Goal: Task Accomplishment & Management: Complete application form

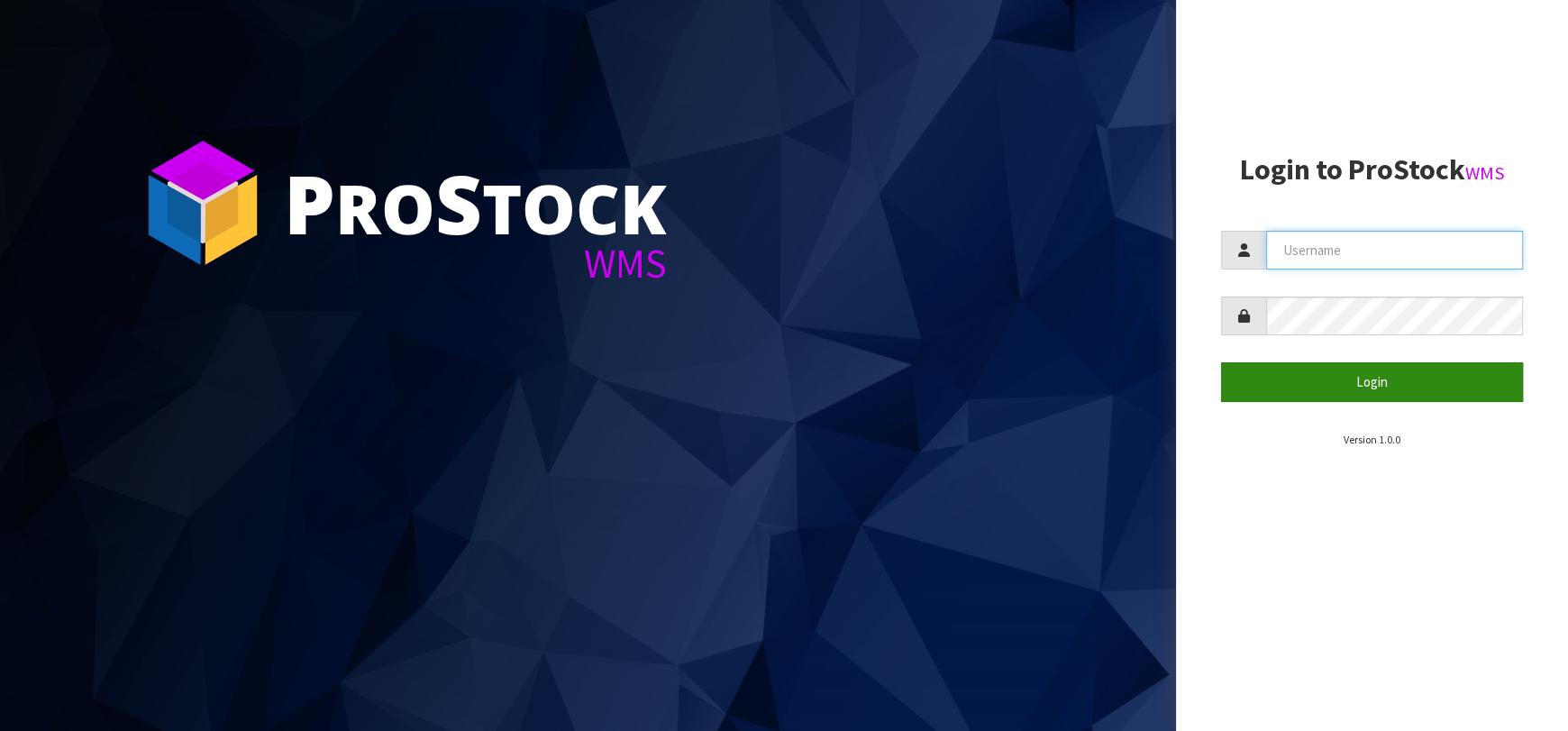
type input "[EMAIL_ADDRESS][DOMAIN_NAME]"
click at [1377, 382] on button "Login" at bounding box center [1372, 382] width 302 height 39
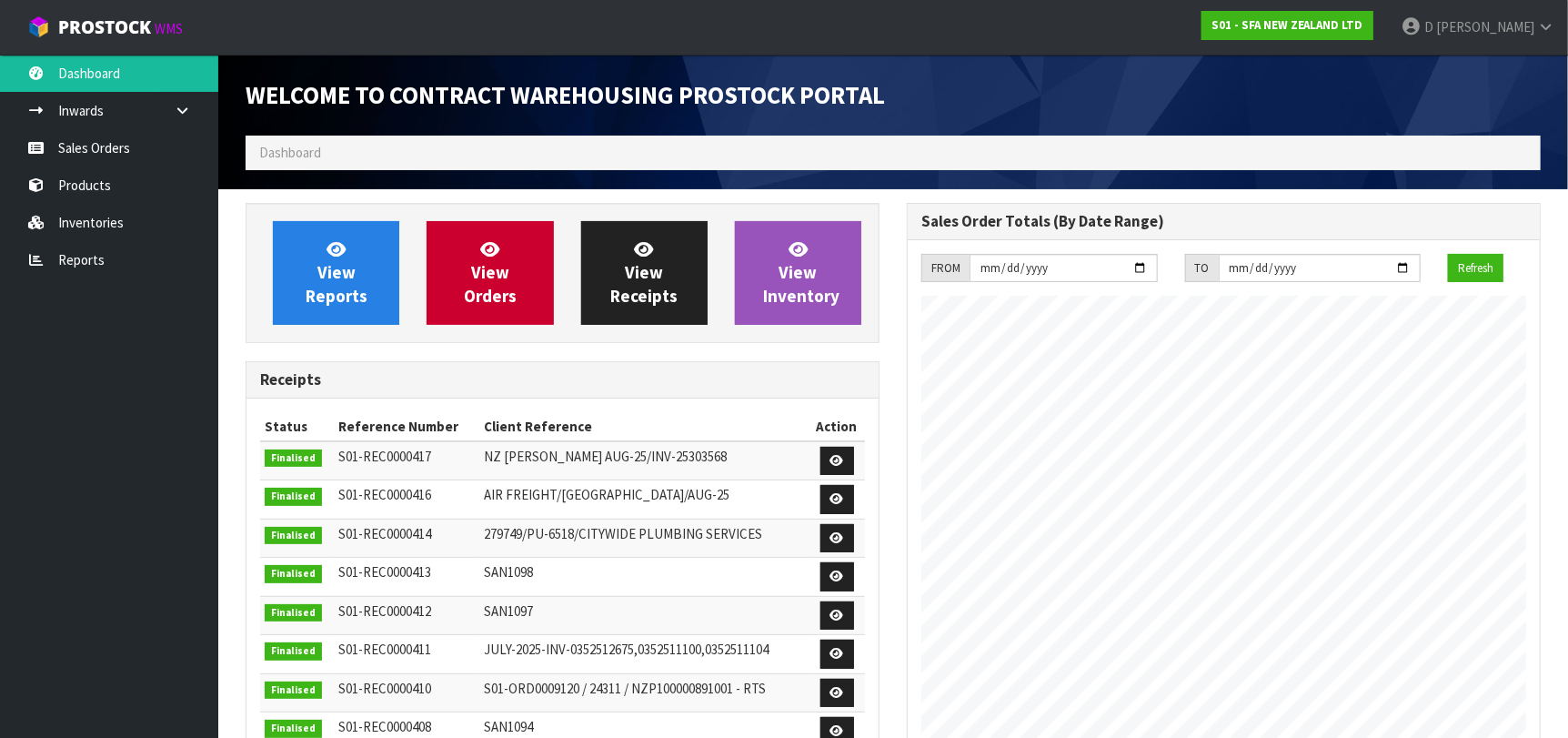
scroll to position [1007, 661]
click at [511, 258] on link "View Orders" at bounding box center [489, 272] width 126 height 104
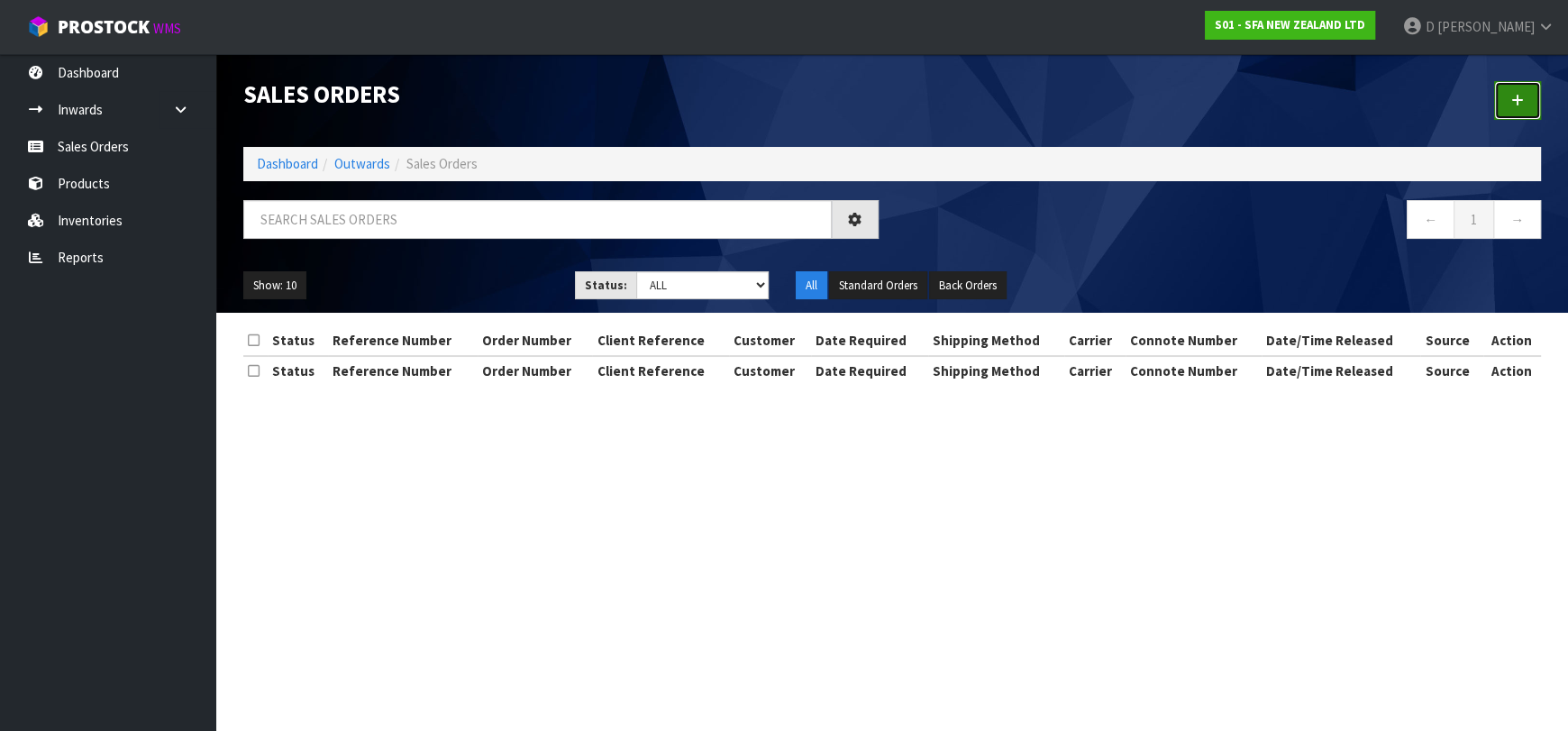
click at [1505, 107] on link at bounding box center [1517, 101] width 47 height 39
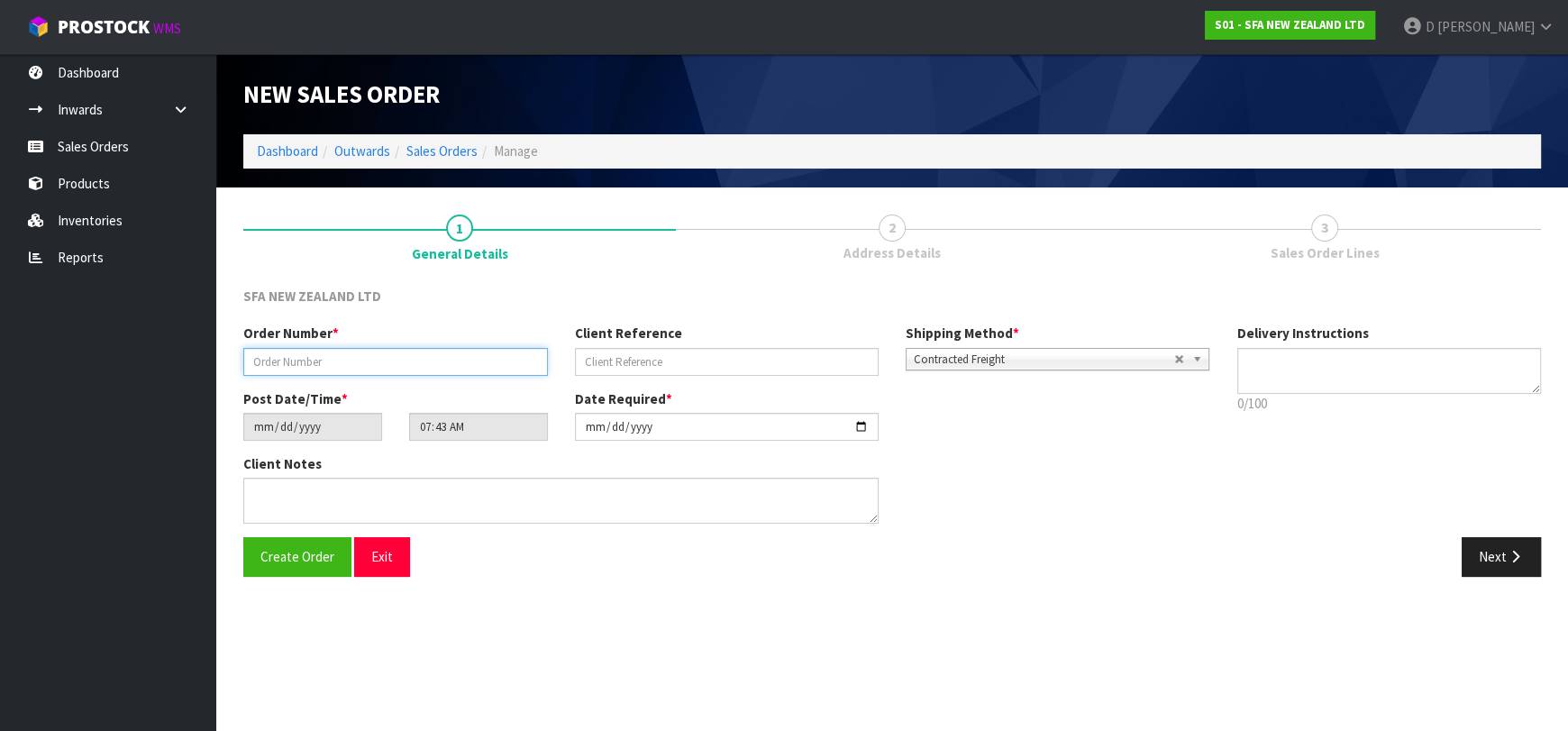
click at [430, 358] on input "text" at bounding box center [395, 362] width 305 height 28
type input "24484"
paste input "1P00176204"
type input "1P00176204"
click at [1497, 572] on button "Next" at bounding box center [1501, 557] width 80 height 39
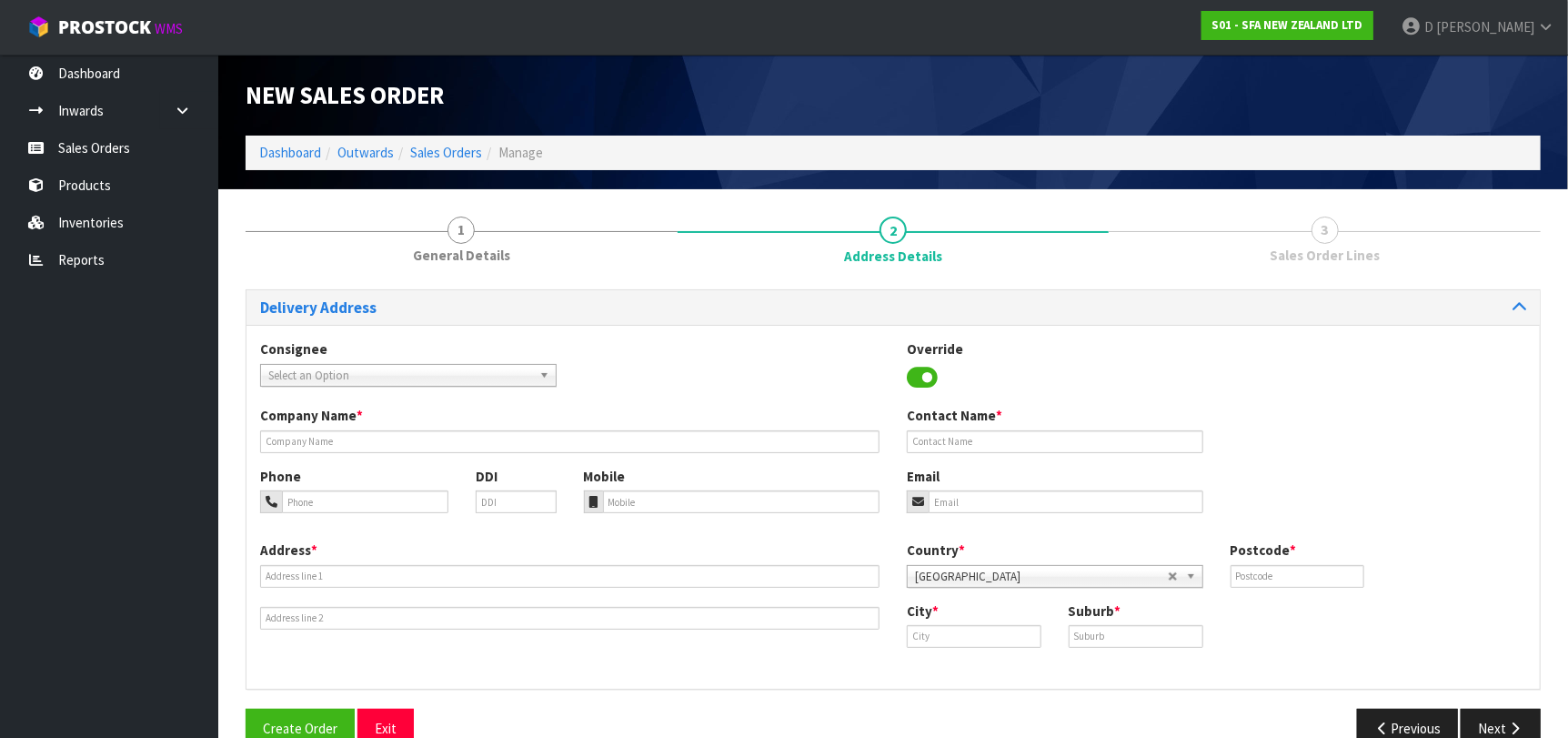
click at [452, 370] on span "Select an Option" at bounding box center [400, 375] width 264 height 22
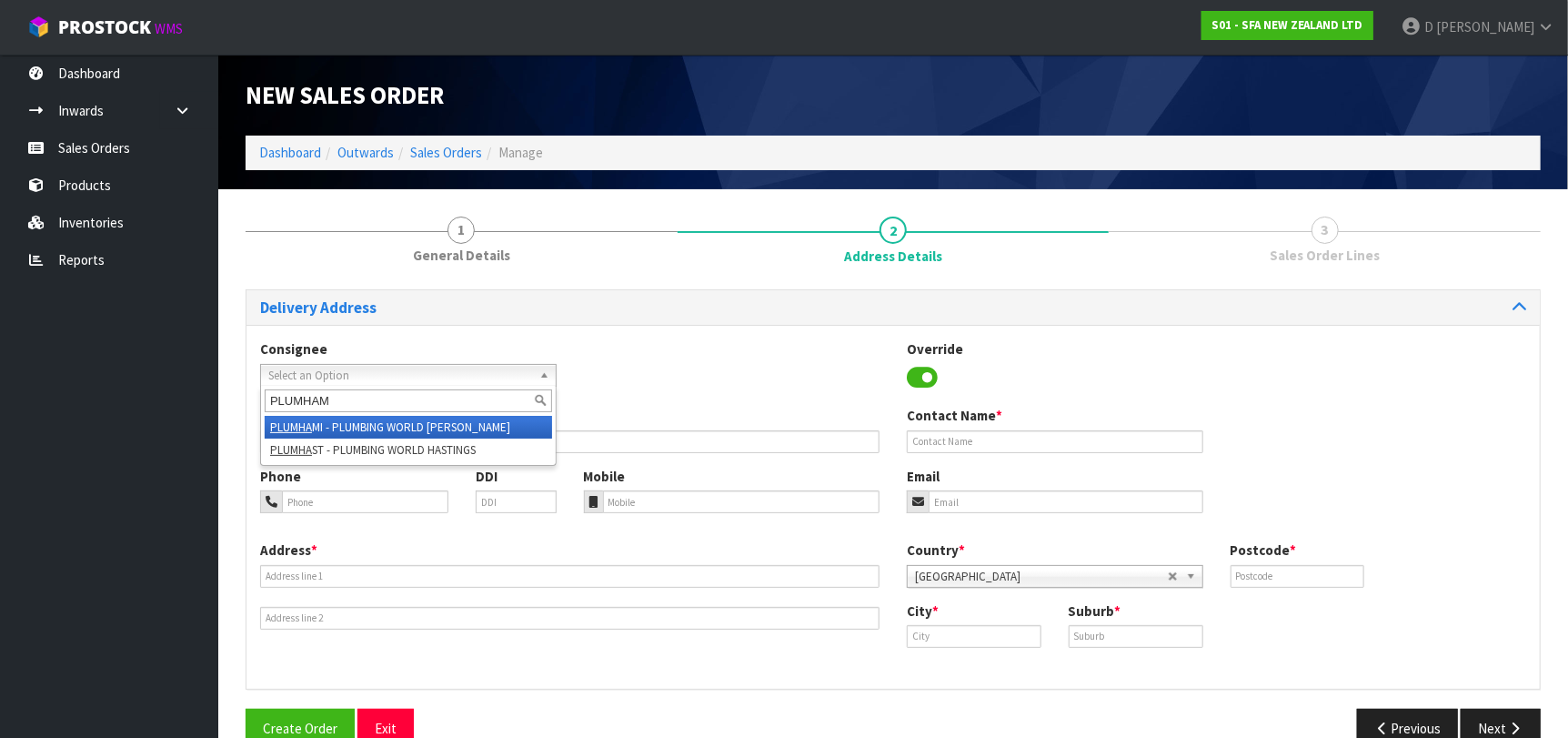
type input "PLUMHAMI"
type input "PLUMBING WORLD [PERSON_NAME]"
type input "[PHONE_NUMBER]"
type input "[STREET_ADDRESS]"
type input "3204"
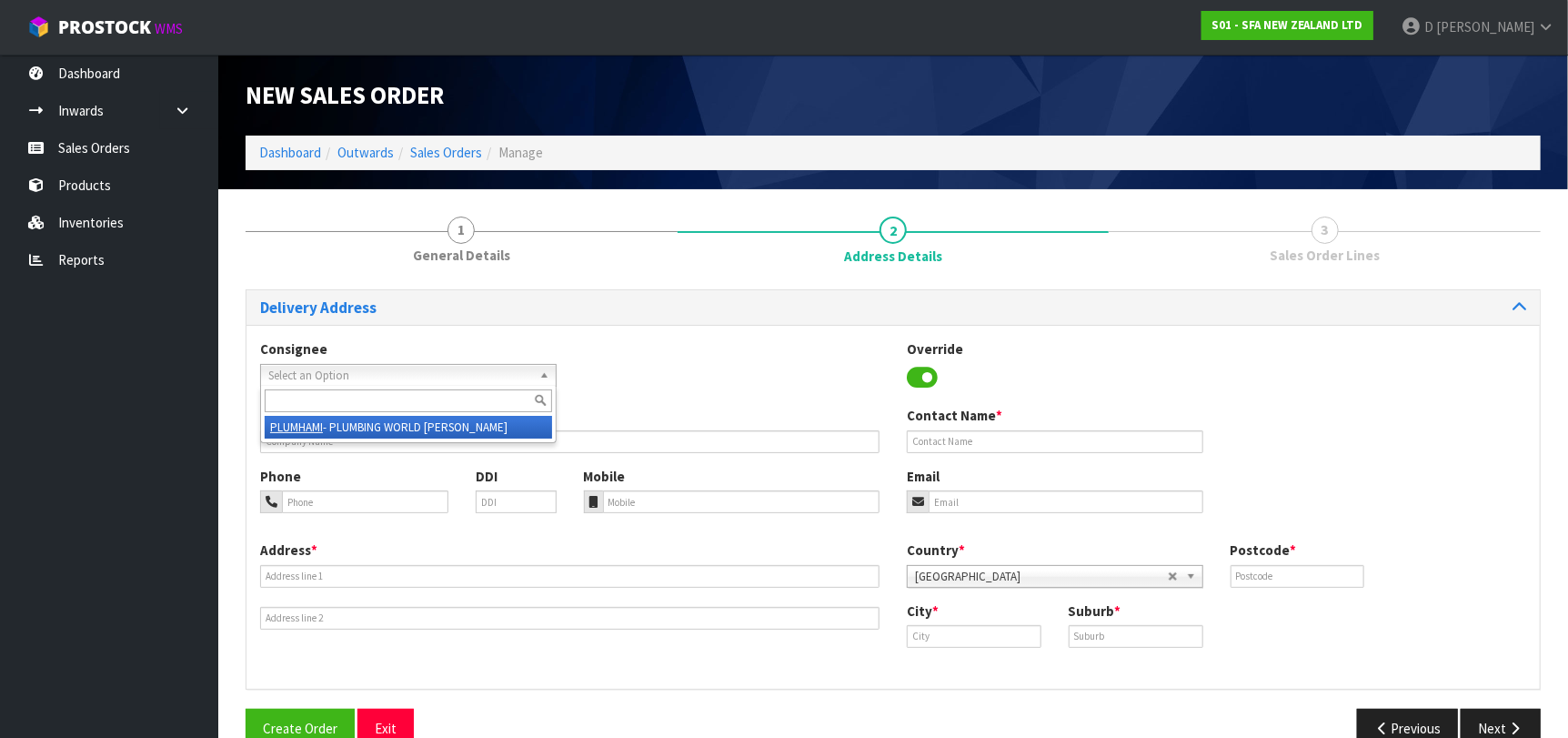
type input "[PERSON_NAME]"
type input "FRANKTON"
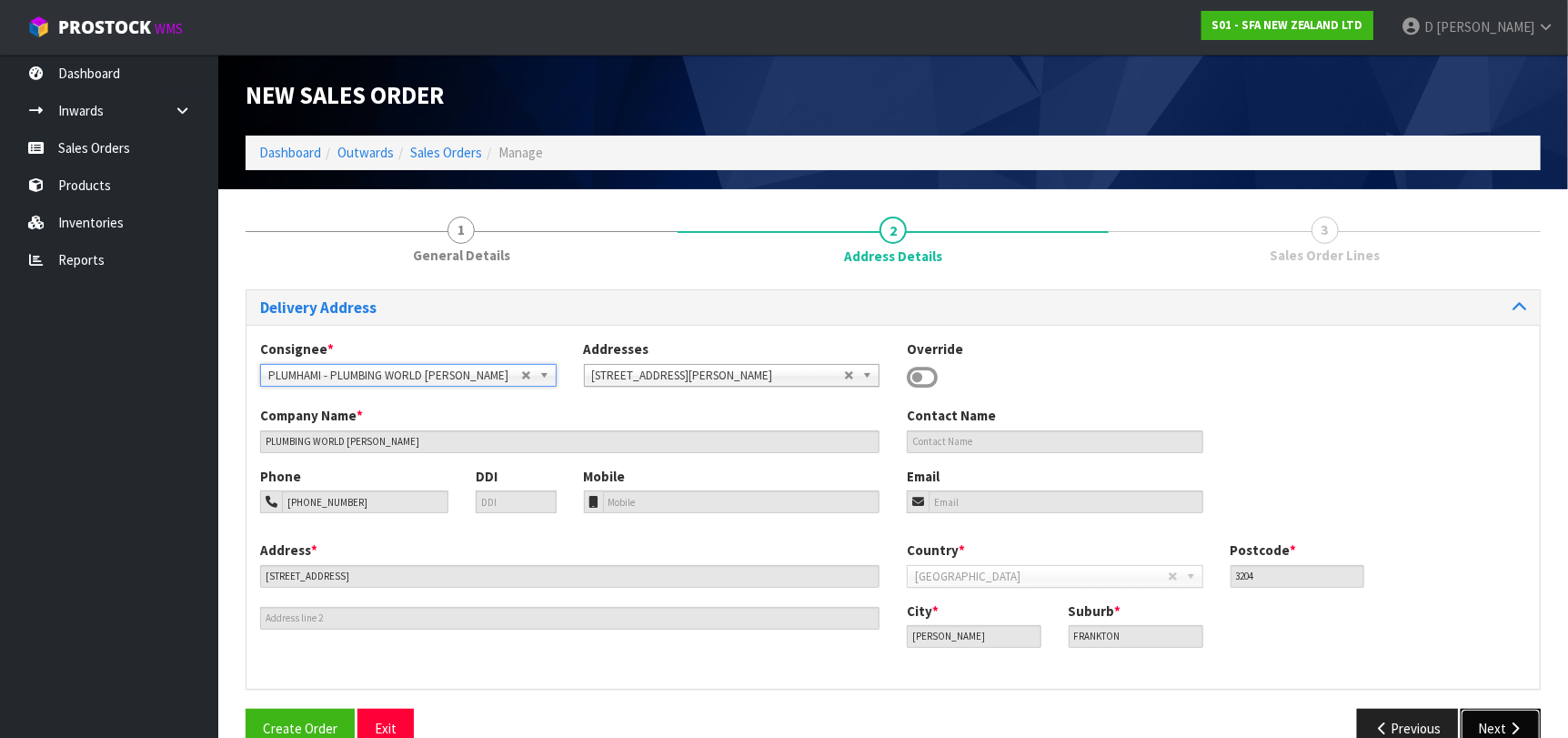
drag, startPoint x: 1524, startPoint y: 723, endPoint x: 1150, endPoint y: 594, distance: 395.6
click at [1523, 722] on button "Next" at bounding box center [1501, 729] width 80 height 39
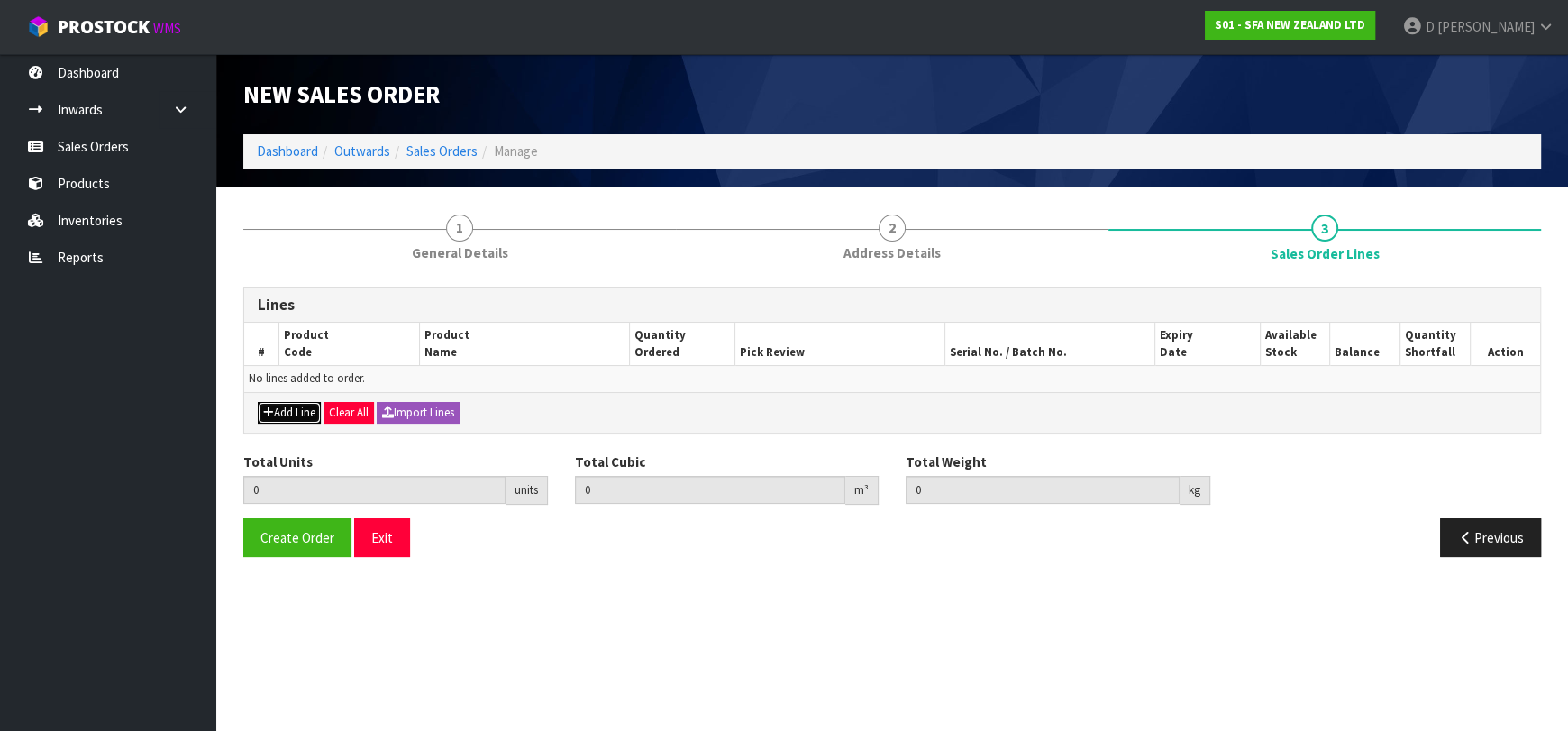
drag, startPoint x: 285, startPoint y: 407, endPoint x: 302, endPoint y: 391, distance: 23.3
click at [288, 405] on button "Add Line" at bounding box center [289, 412] width 63 height 21
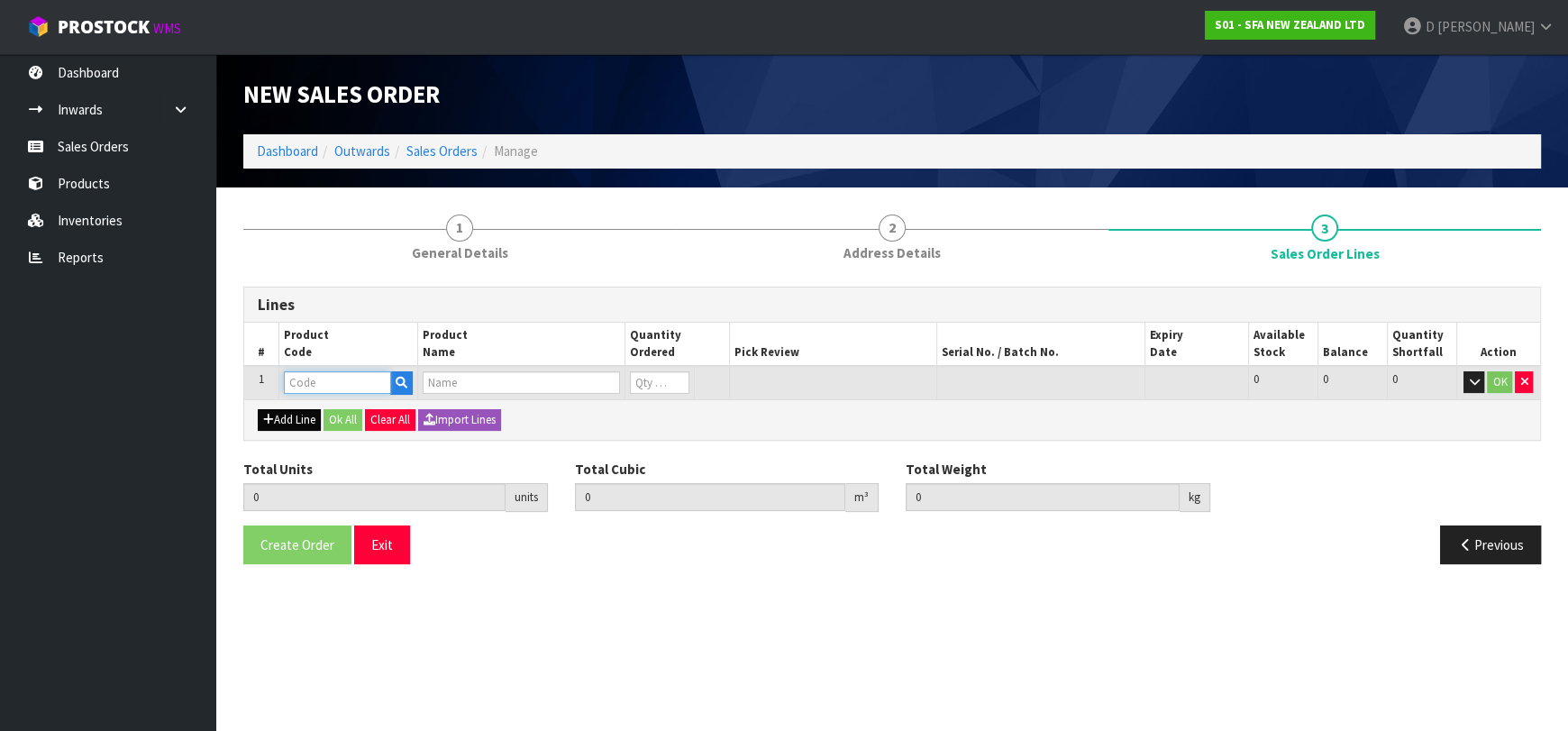
drag, startPoint x: 302, startPoint y: 391, endPoint x: 304, endPoint y: 381, distance: 10.2
click at [304, 381] on input "text" at bounding box center [337, 383] width 107 height 22
type input "SA101"
type input "0.000000"
type input "0.000"
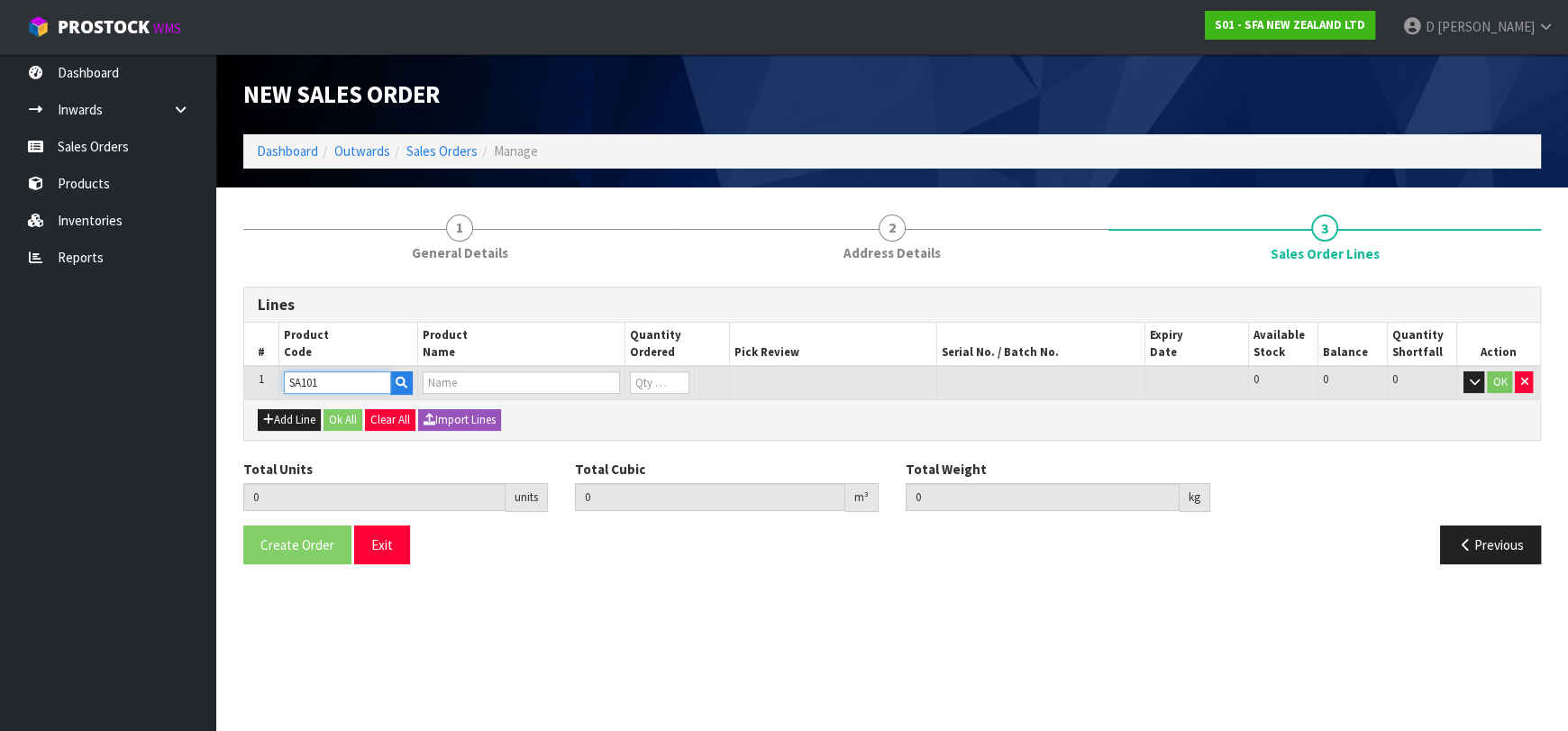
type input "SA101 SANISPEED SMALL BORE"
type input "0"
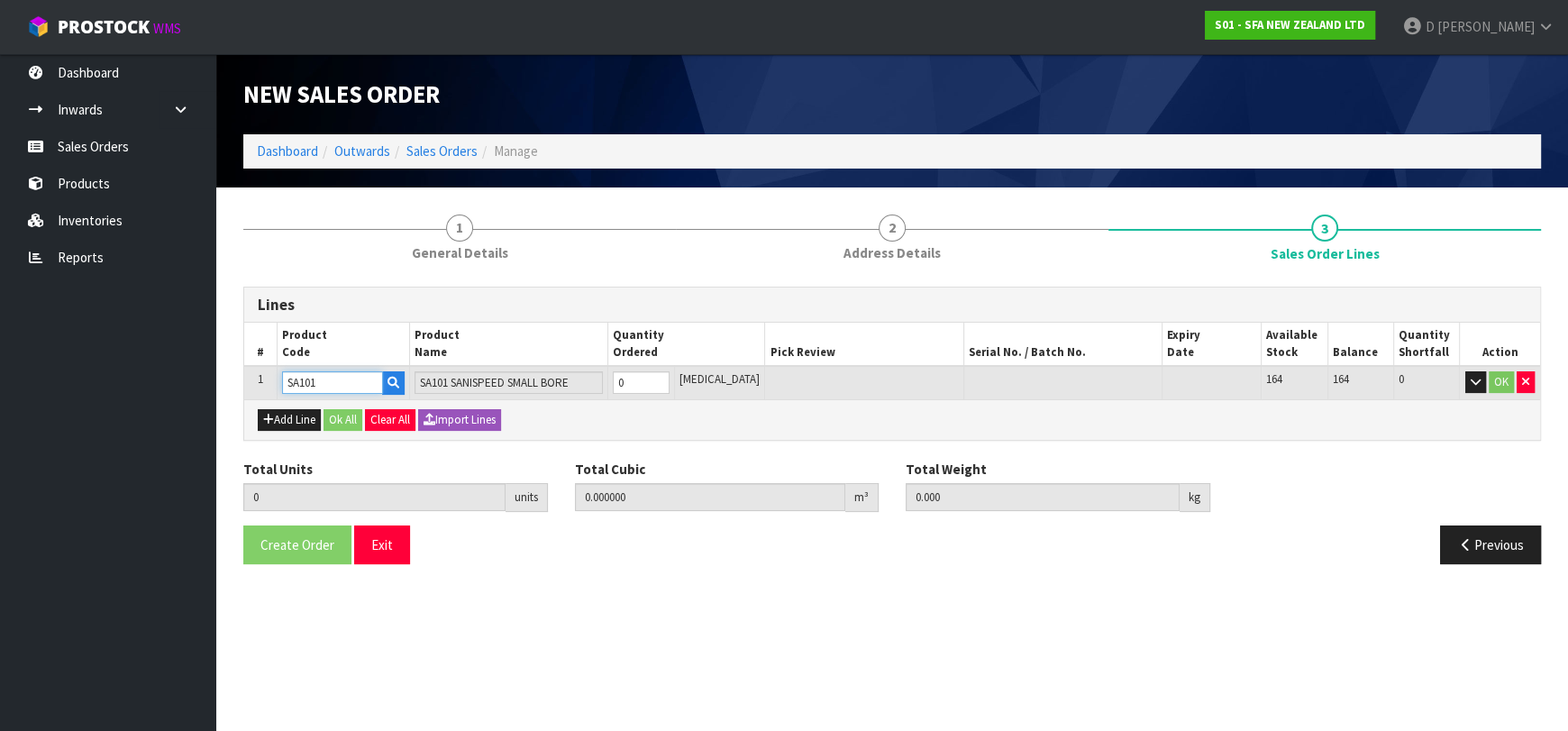
type input "SA101"
type input "1"
type input "0.031488"
type input "6.65"
type input "1"
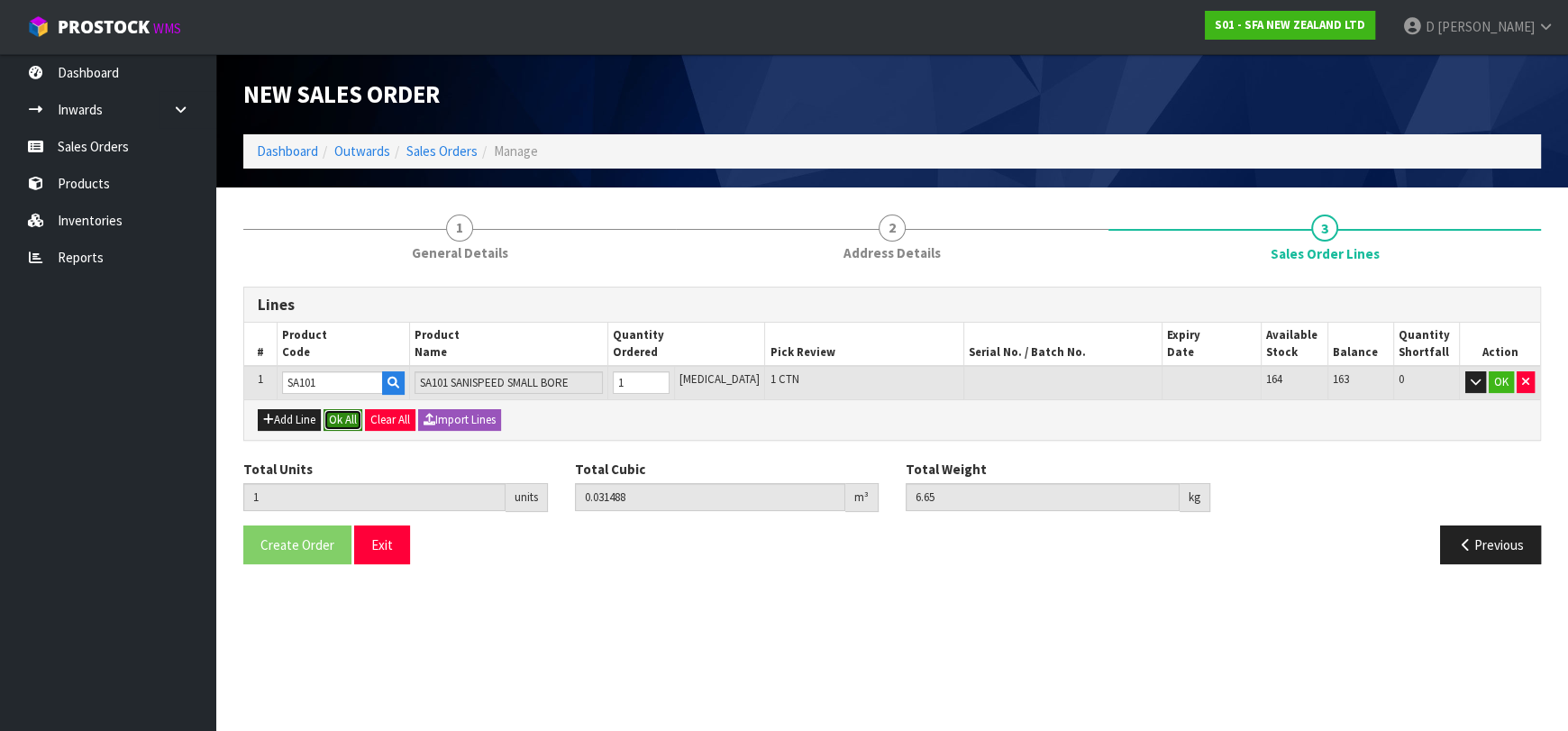
click at [345, 415] on button "Ok All" at bounding box center [343, 420] width 39 height 21
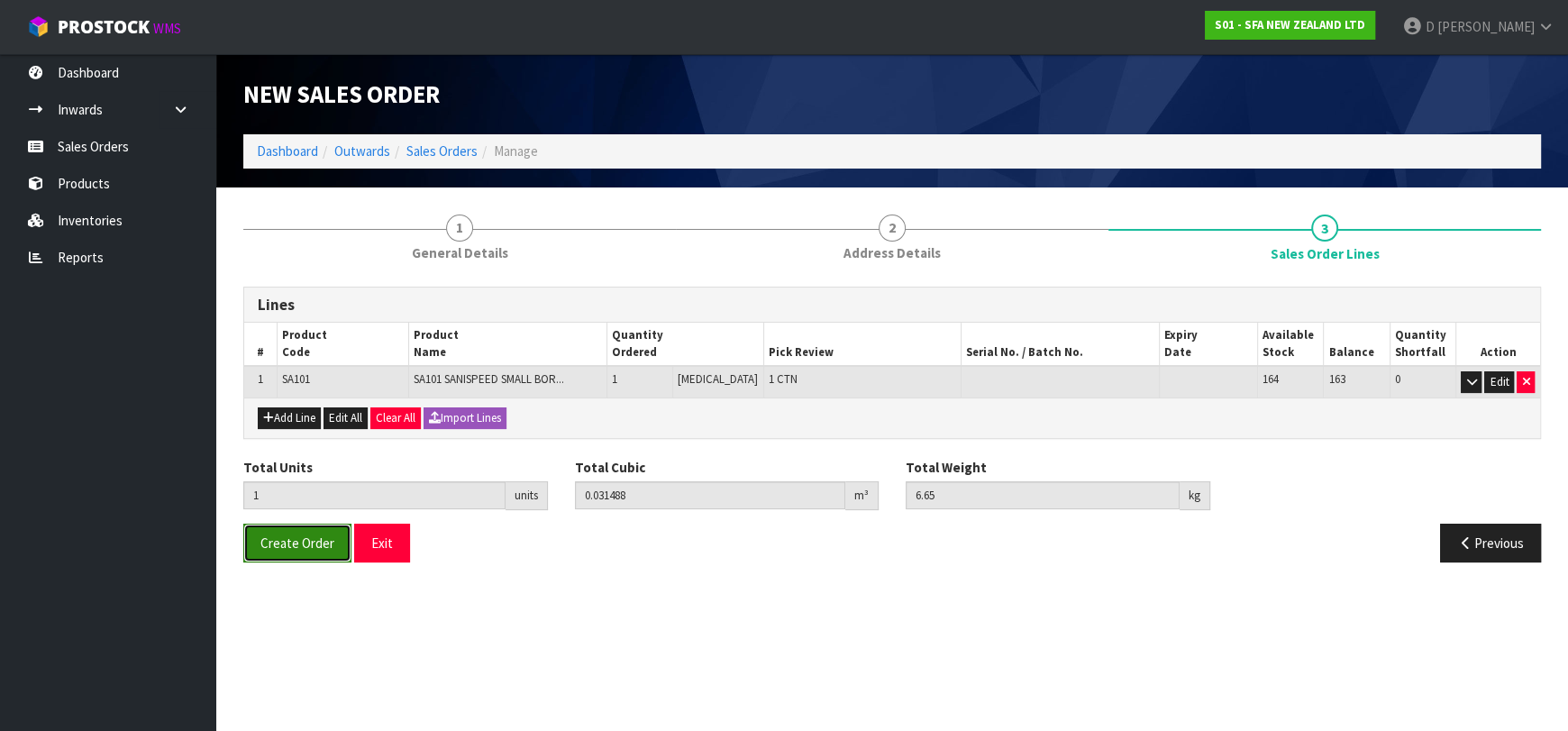
click at [306, 556] on button "Create Order" at bounding box center [297, 543] width 108 height 39
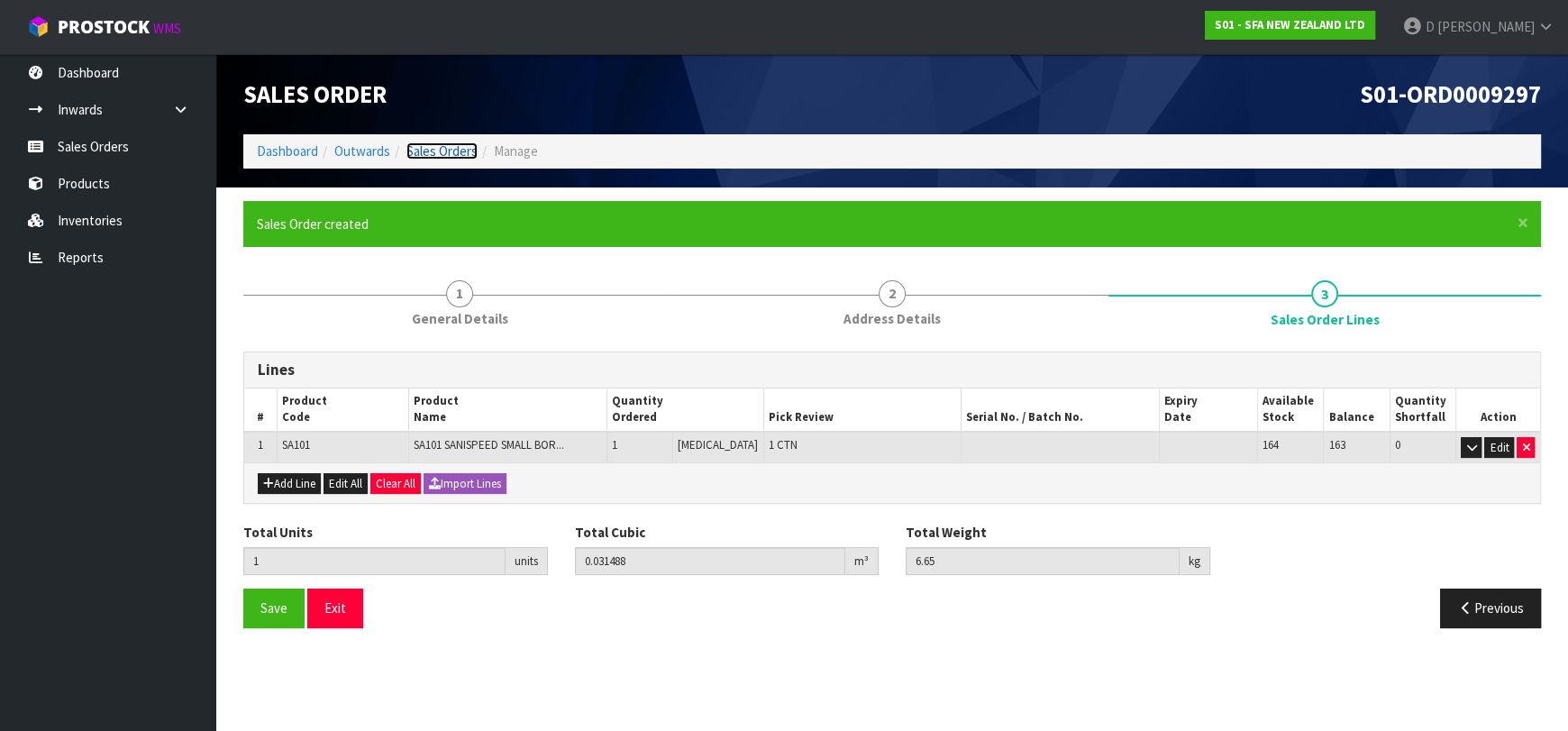
click at [435, 157] on link "Sales Orders" at bounding box center [442, 151] width 71 height 17
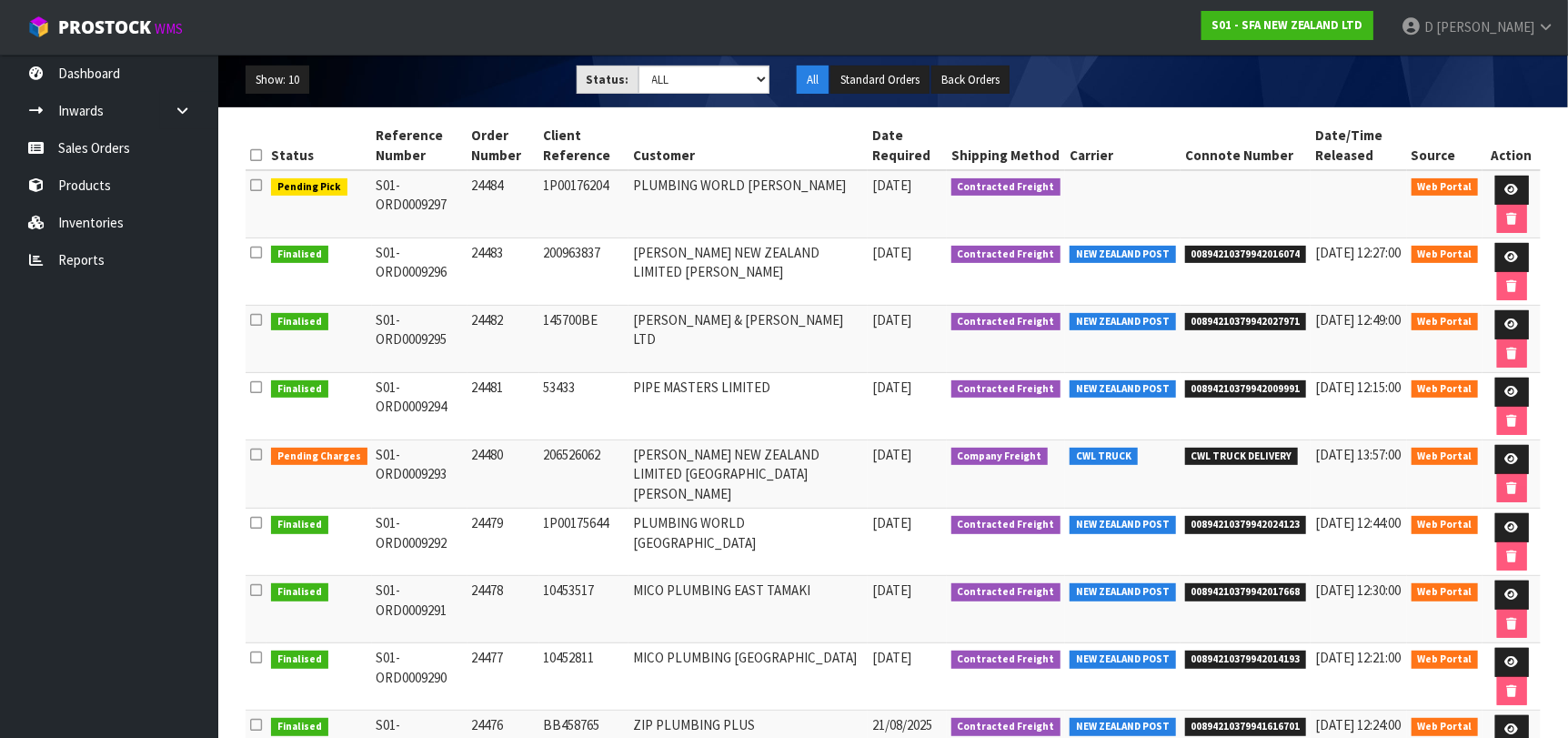
scroll to position [182, 0]
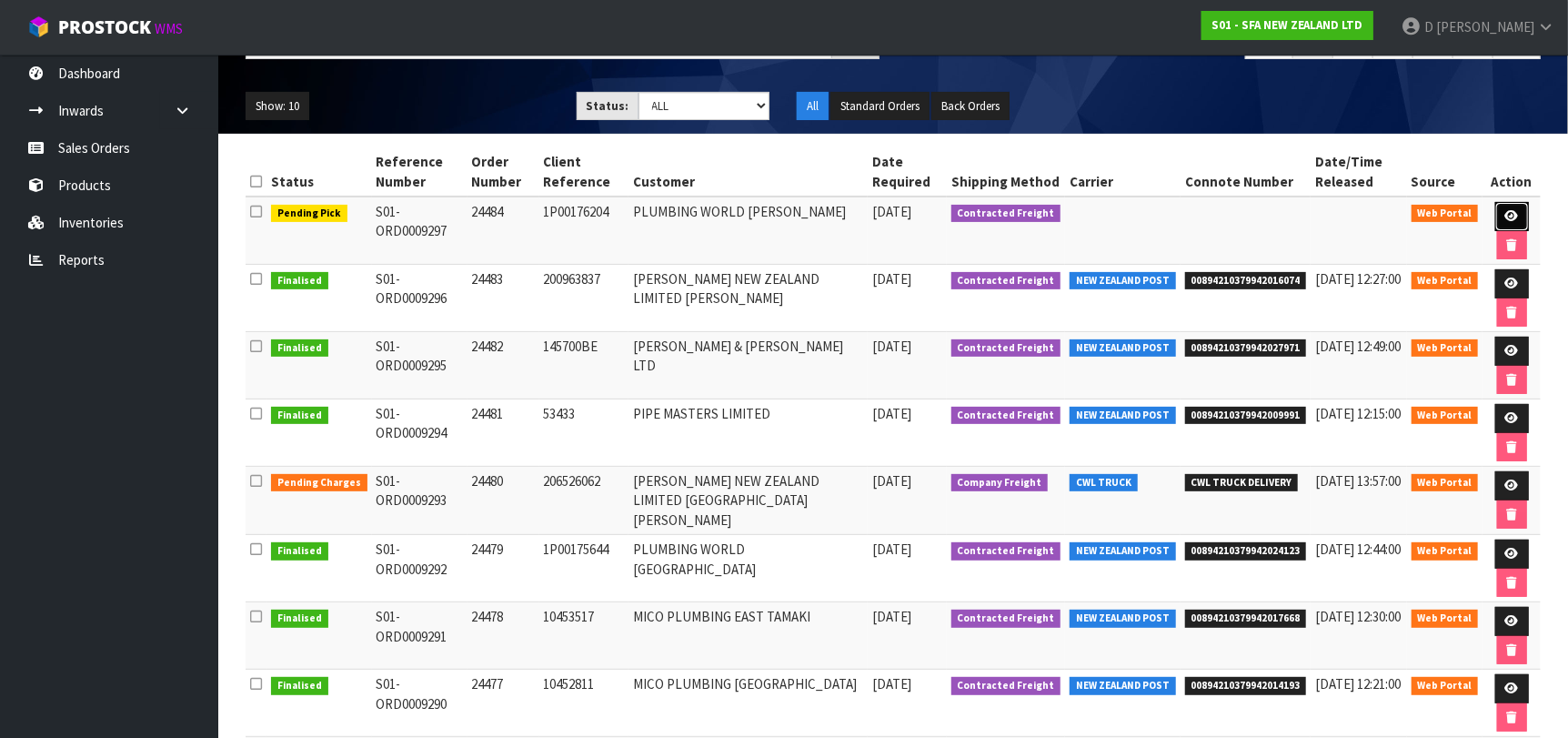
click at [1510, 210] on icon at bounding box center [1512, 216] width 14 height 12
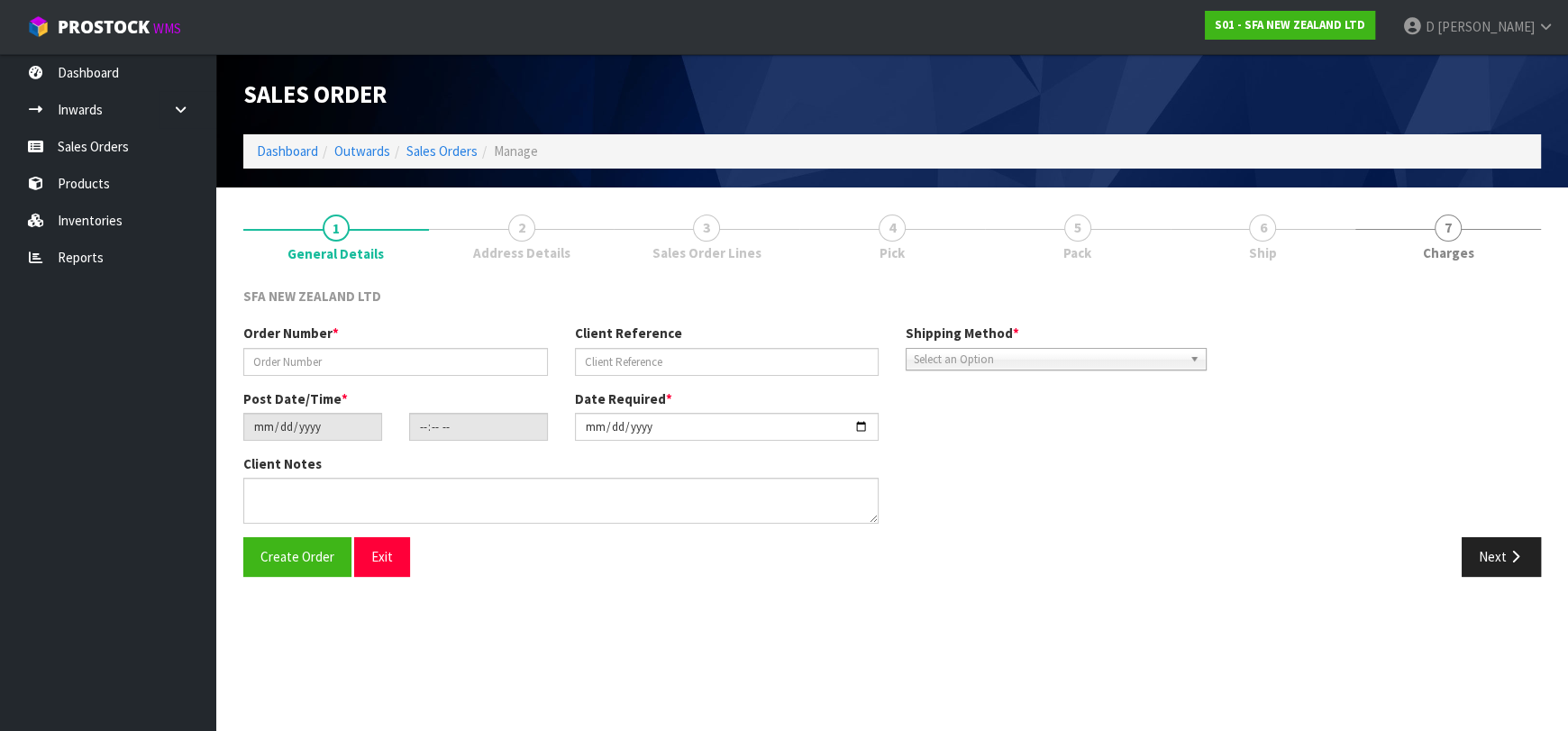
type input "24484"
type input "1P00176204"
type input "[DATE]"
type input "09:43:00.000"
type input "[DATE]"
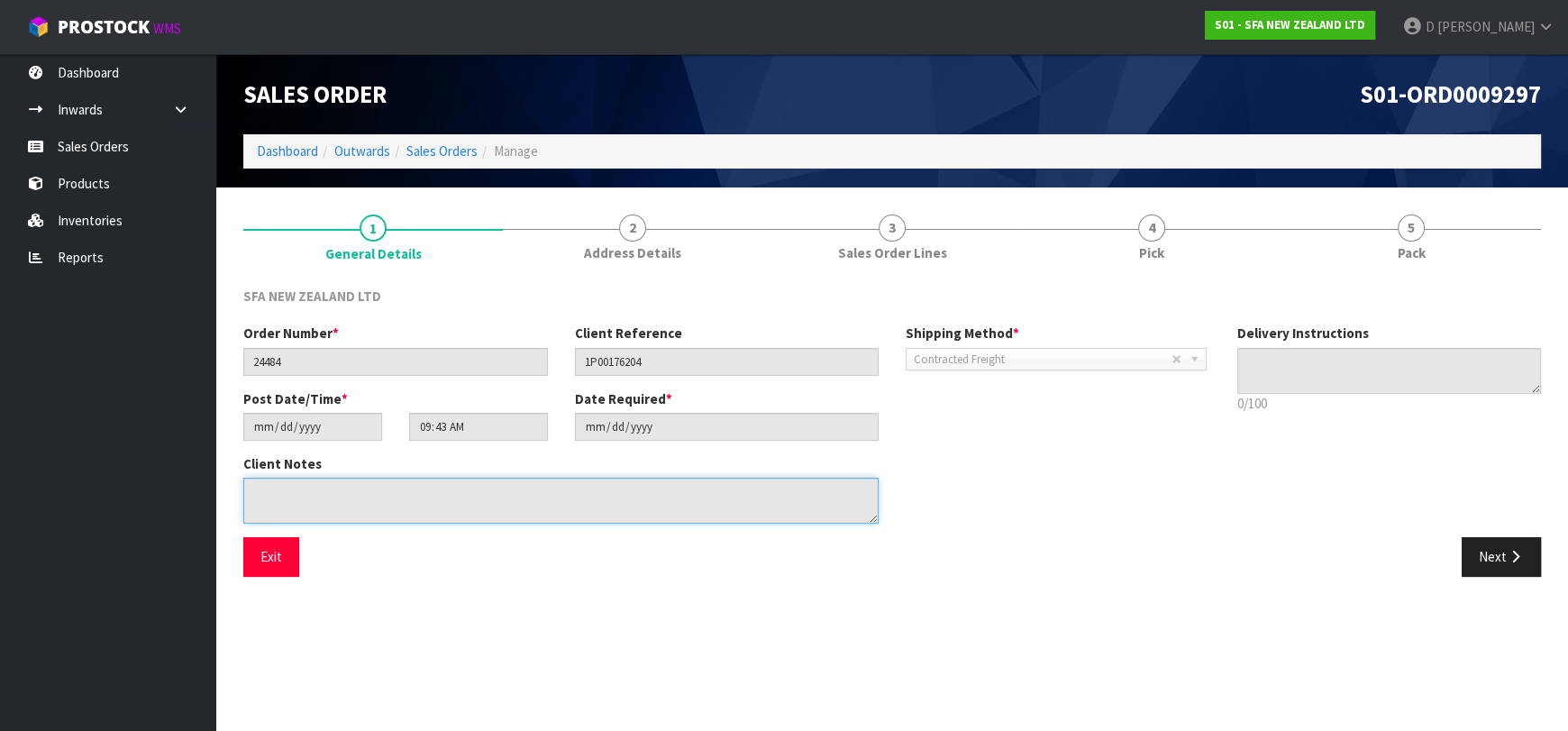
click at [966, 457] on div "Client Notes" at bounding box center [726, 496] width 994 height 83
